Goal: Contribute content: Add original content to the website for others to see

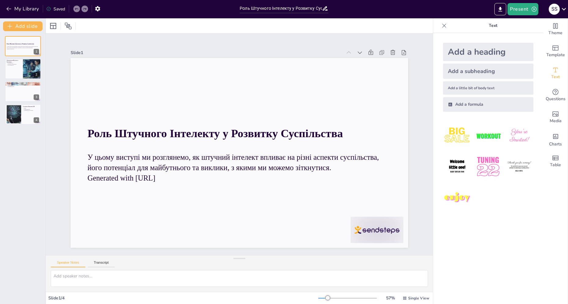
type input "Роль Штучного Інтелекту у Розвитку Суспільства"
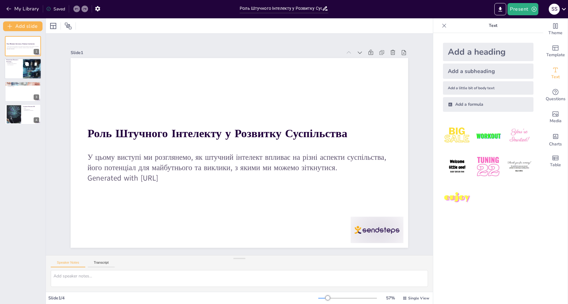
click at [29, 69] on div at bounding box center [31, 69] width 39 height 21
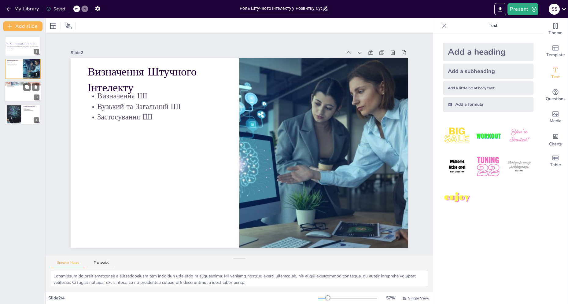
click at [22, 88] on div at bounding box center [23, 91] width 37 height 21
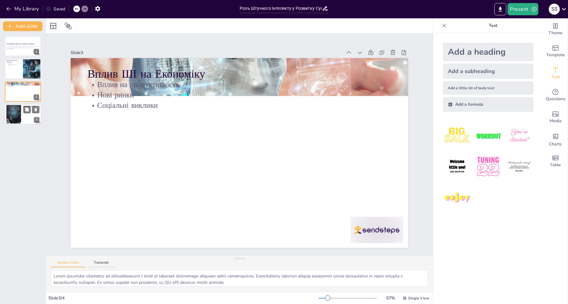
click at [17, 119] on div at bounding box center [13, 114] width 33 height 19
type textarea "Loremi dolorsi, ame'conse ad elitsed doeiusmodt, i utlaboree dol magnaaliquae a…"
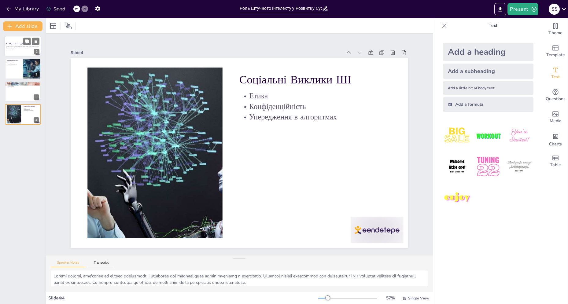
click at [18, 45] on div "Роль Штучного Інтелекту у Розвитку Суспільства" at bounding box center [22, 44] width 33 height 3
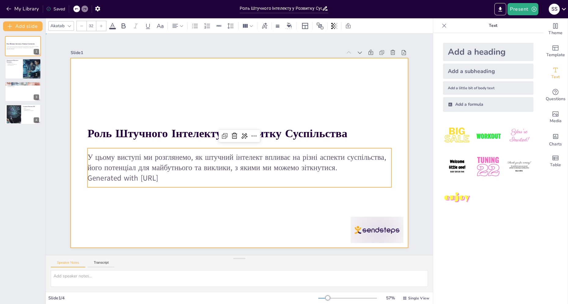
click at [156, 208] on div at bounding box center [239, 153] width 337 height 190
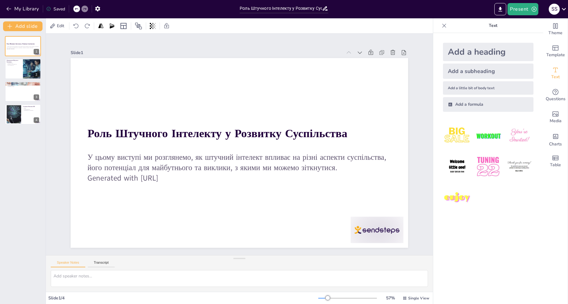
click at [53, 203] on div "Slide 1 Роль Штучного Інтелекту у Розвитку Суспільства У цьому виступі ми розгл…" at bounding box center [239, 144] width 372 height 207
click at [101, 7] on icon "button" at bounding box center [97, 9] width 6 height 6
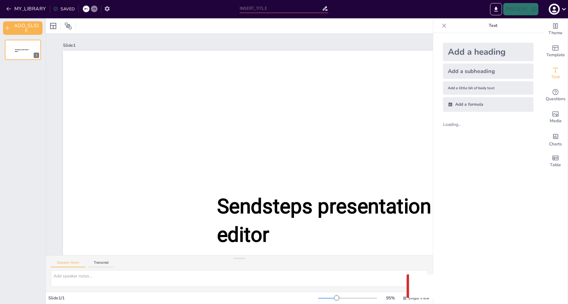
type input "Роль Штучного Інтелекту у Розвитку Суспільства"
click at [106, 7] on icon "button" at bounding box center [107, 8] width 5 height 5
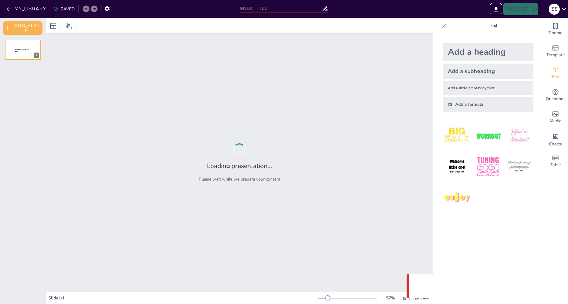
type input "Роль Штучного Інтелекту у Розвитку Суспільства"
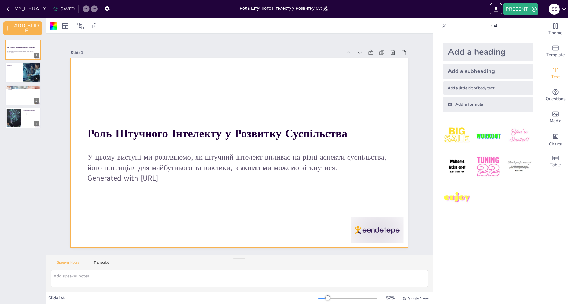
drag, startPoint x: 424, startPoint y: 186, endPoint x: 417, endPoint y: 186, distance: 7.0
click at [414, 174] on div "Slide 1 Роль Штучного Інтелекту у Розвитку Суспільства У цьому виступі ми розгл…" at bounding box center [239, 144] width 391 height 244
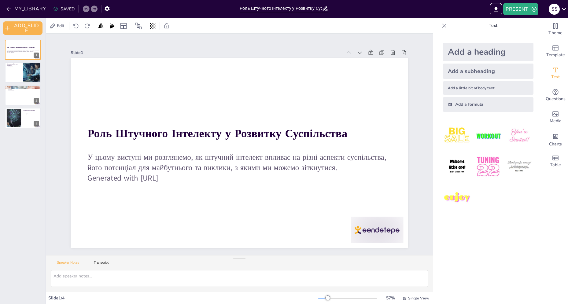
click at [413, 158] on div "Slide 1 Роль Штучного Інтелекту у Розвитку Суспільства У цьому виступі ми розгл…" at bounding box center [239, 144] width 372 height 207
click at [564, 7] on icon at bounding box center [564, 9] width 8 height 8
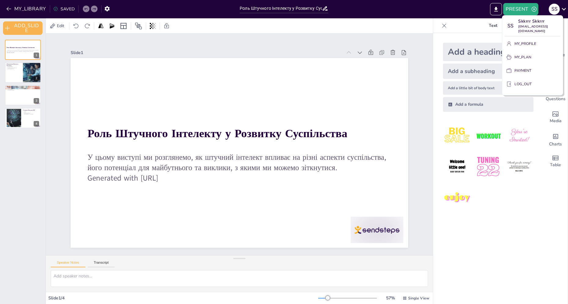
click at [560, 9] on div at bounding box center [284, 152] width 568 height 304
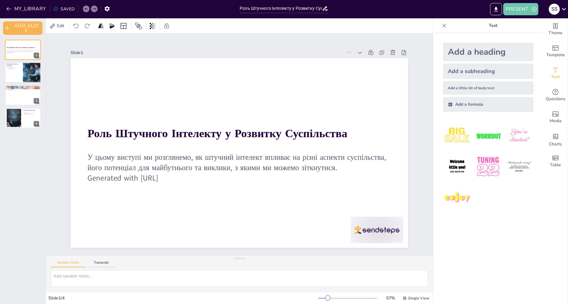
click at [527, 9] on button "PRESENT" at bounding box center [520, 9] width 35 height 12
click at [516, 8] on div at bounding box center [284, 152] width 568 height 304
click at [64, 7] on div "SAVED" at bounding box center [63, 9] width 21 height 6
click at [65, 9] on div "SAVED" at bounding box center [63, 9] width 21 height 6
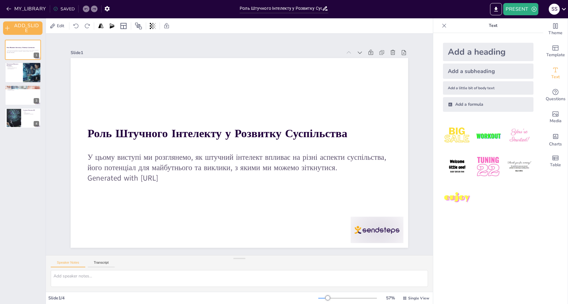
click at [65, 9] on div "SAVED" at bounding box center [63, 9] width 21 height 6
click at [497, 8] on icon "EXPORT_TO_POWERPOINT" at bounding box center [496, 9] width 4 height 5
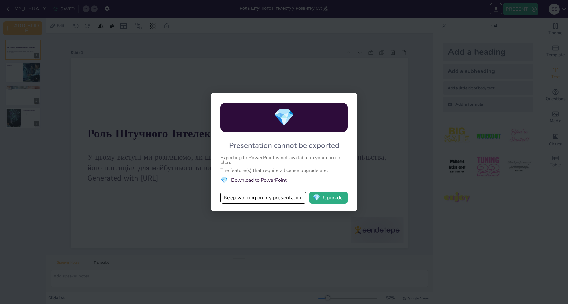
click at [446, 136] on div "💎 Presentation cannot be exported Exporting to PowerPoint is not available in y…" at bounding box center [284, 152] width 568 height 304
click at [275, 199] on button "Keep working on my presentation" at bounding box center [263, 198] width 86 height 12
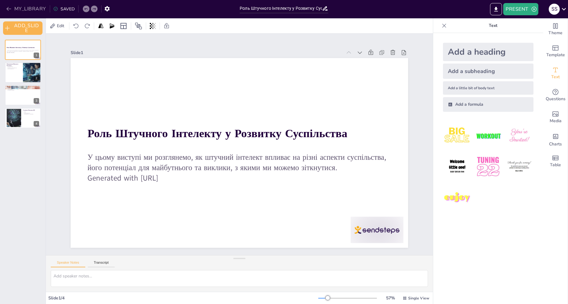
click at [7, 7] on icon "button" at bounding box center [9, 9] width 6 height 6
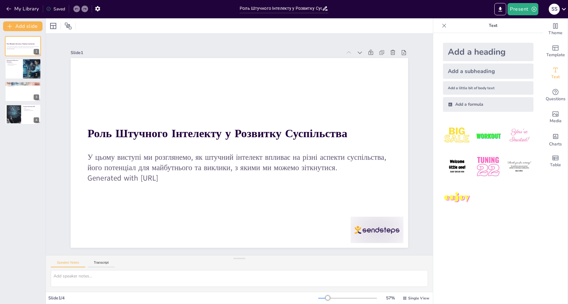
type input "Роль Штучного Інтелекту у Розвитку Суспільства"
click at [59, 164] on div "Slide 1 Роль Штучного Інтелекту у Розвитку Суспільства У цьому виступі ми розгл…" at bounding box center [239, 144] width 372 height 207
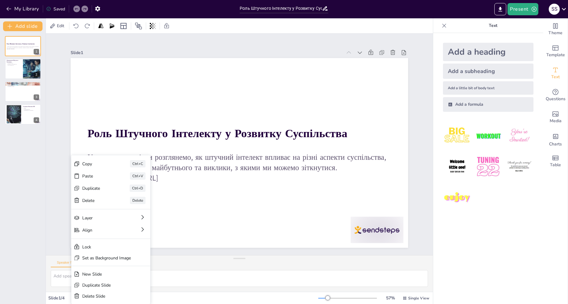
click at [409, 90] on div "Slide 1 Роль Штучного Інтелекту у Розвитку Суспільства У цьому виступі ми розгл…" at bounding box center [239, 144] width 372 height 207
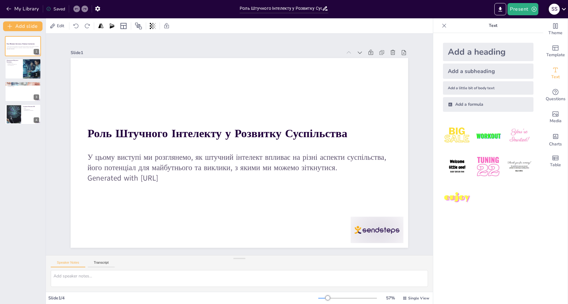
click at [556, 6] on div "S S" at bounding box center [554, 9] width 11 height 11
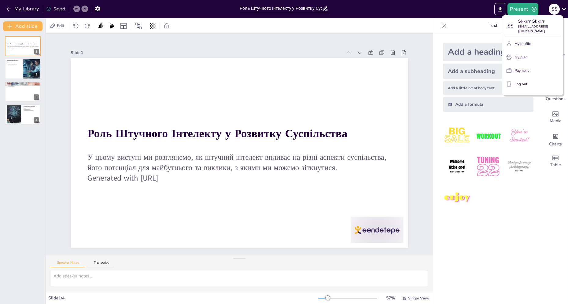
click at [556, 8] on div at bounding box center [284, 152] width 568 height 304
